Goal: Transaction & Acquisition: Book appointment/travel/reservation

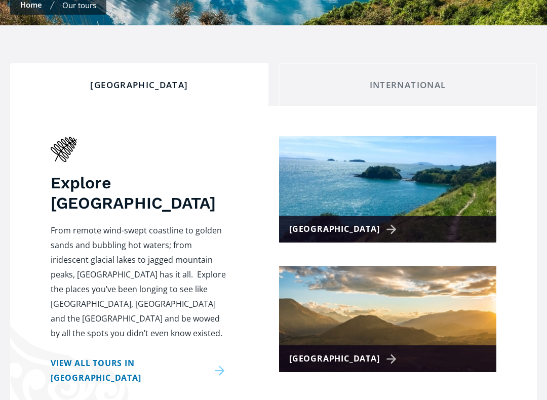
scroll to position [339, 0]
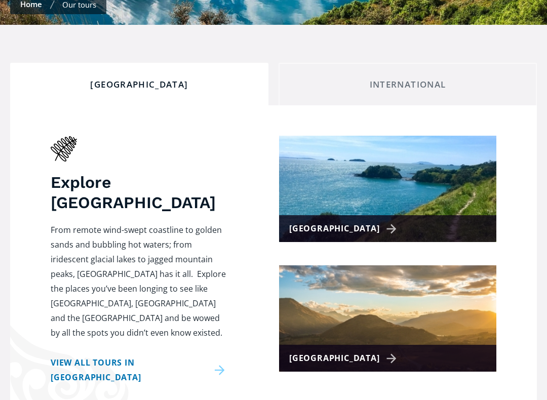
click at [397, 216] on div "[GEOGRAPHIC_DATA]" at bounding box center [387, 229] width 217 height 27
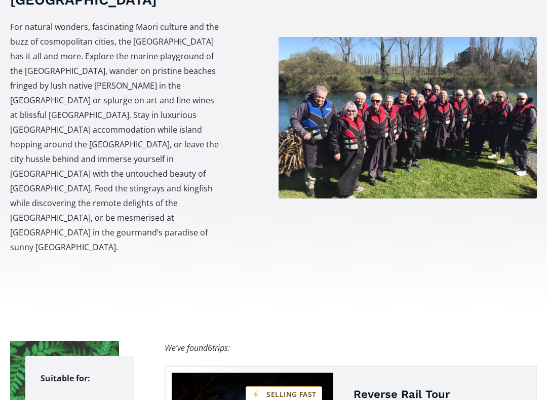
scroll to position [458, 0]
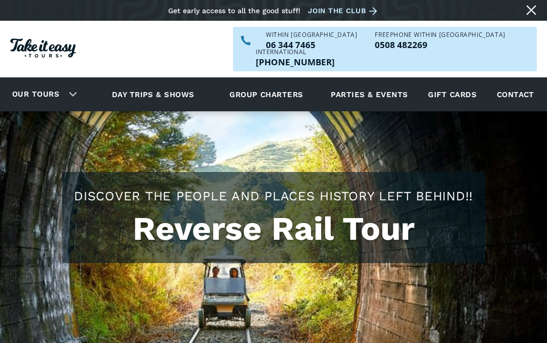
click at [74, 81] on div "Our tours" at bounding box center [42, 95] width 85 height 28
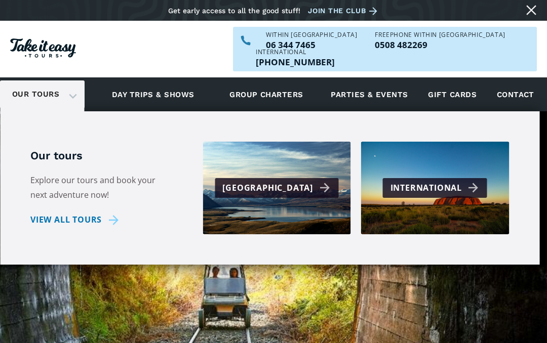
click at [80, 81] on div "Our tours" at bounding box center [42, 95] width 85 height 28
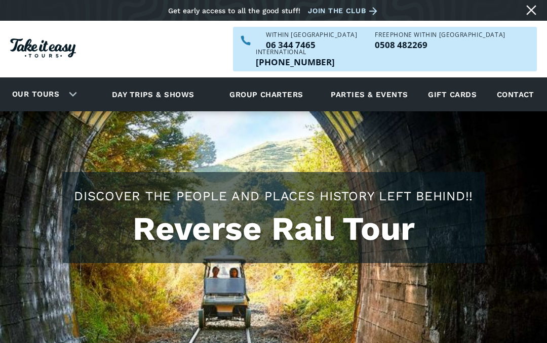
click at [72, 81] on div "Our tours" at bounding box center [42, 95] width 85 height 28
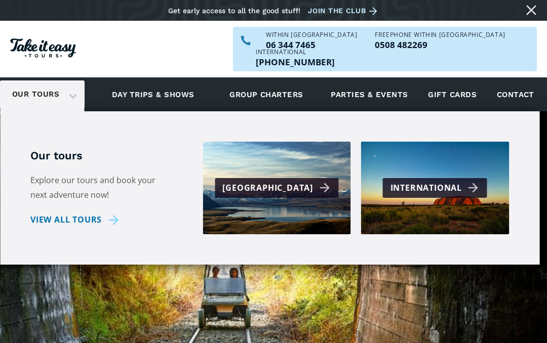
click at [306, 181] on div "[GEOGRAPHIC_DATA]" at bounding box center [277, 188] width 111 height 15
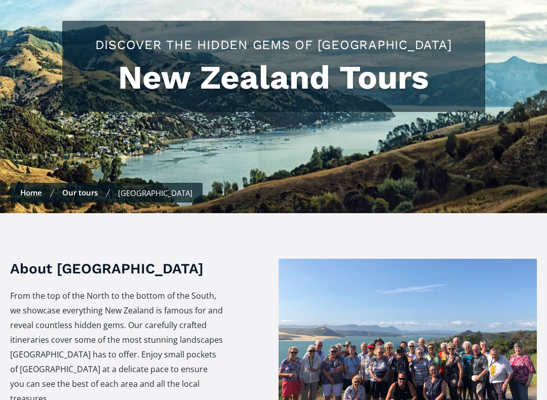
scroll to position [354, 0]
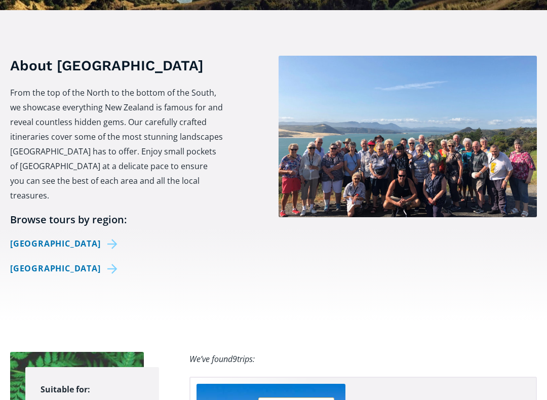
click at [93, 237] on link "[GEOGRAPHIC_DATA]" at bounding box center [65, 244] width 111 height 15
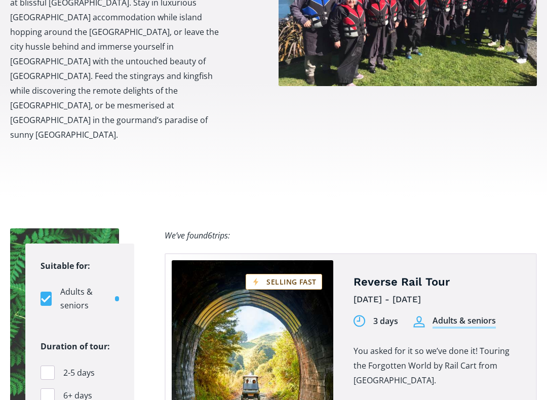
scroll to position [571, 0]
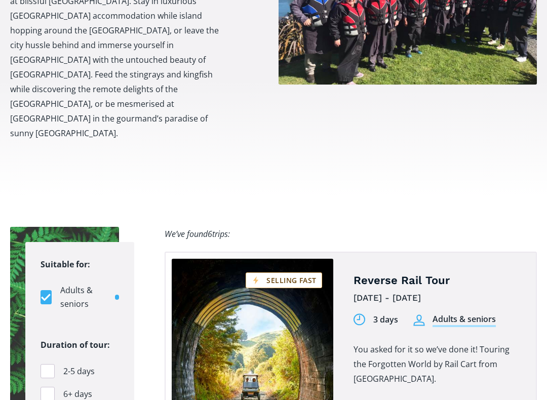
click at [58, 343] on label "6+ days" at bounding box center [80, 394] width 79 height 14
click at [0, 0] on input "6+ days" at bounding box center [0, 0] width 0 height 0
checkbox input "true"
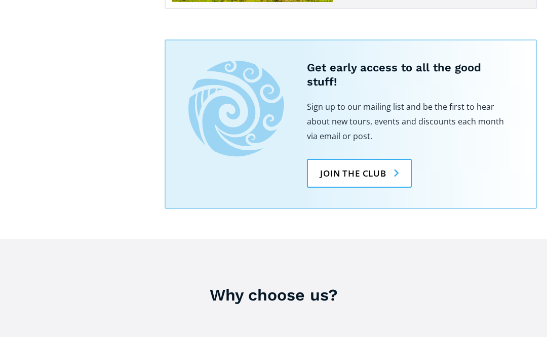
scroll to position [1257, 0]
